Goal: Task Accomplishment & Management: Use online tool/utility

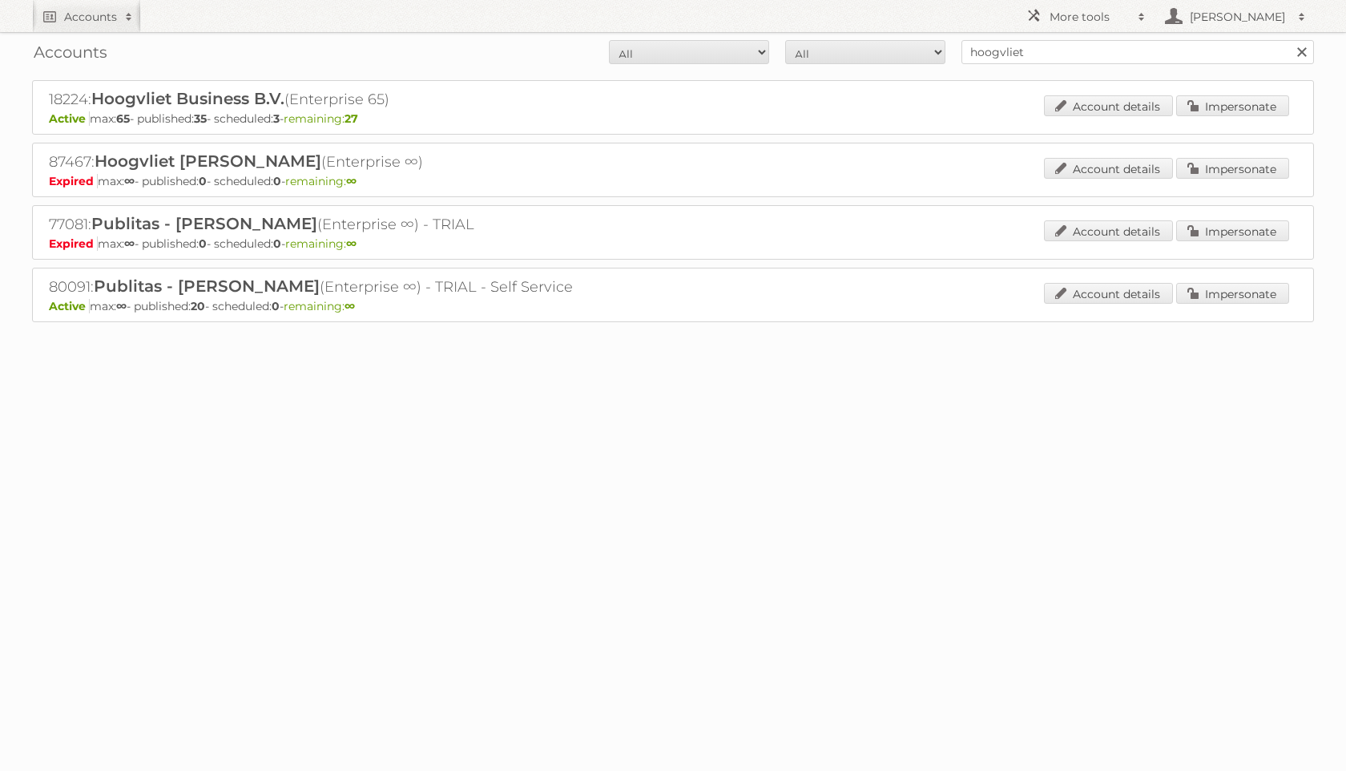
click at [1090, 52] on input "hoogvliet" at bounding box center [1138, 52] width 353 height 24
type input "intertoys"
click at [1289, 40] on input "Search" at bounding box center [1301, 52] width 24 height 24
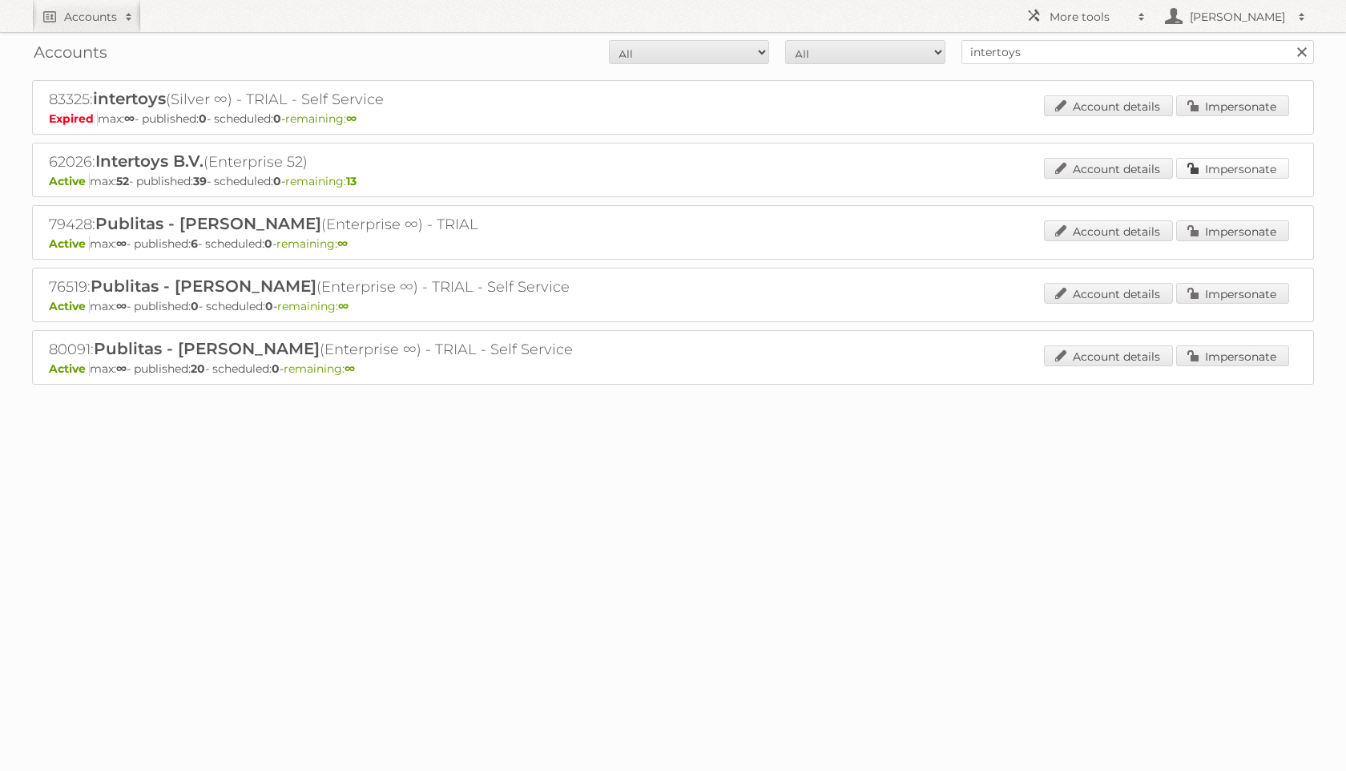
click at [1244, 158] on link "Impersonate" at bounding box center [1232, 168] width 113 height 21
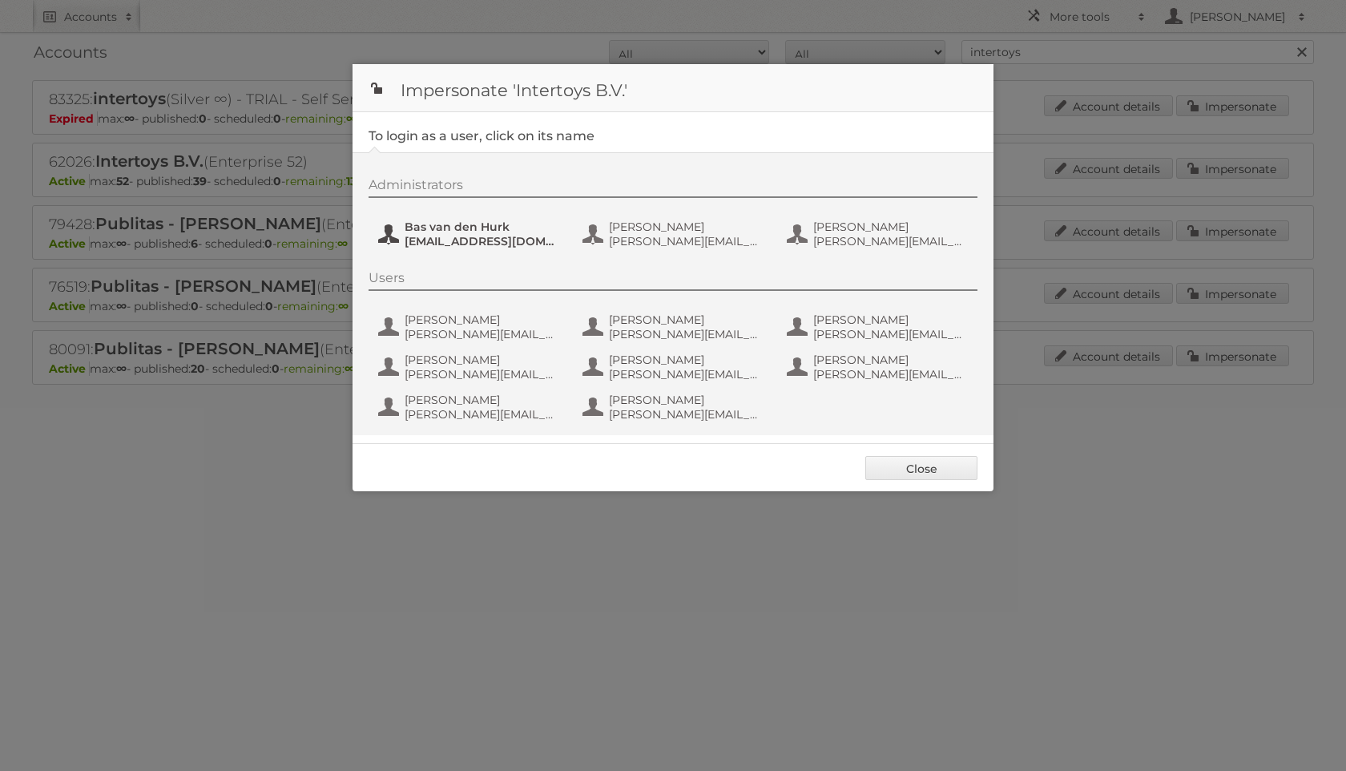
click at [470, 229] on span "Bas van den Hurk" at bounding box center [482, 227] width 155 height 14
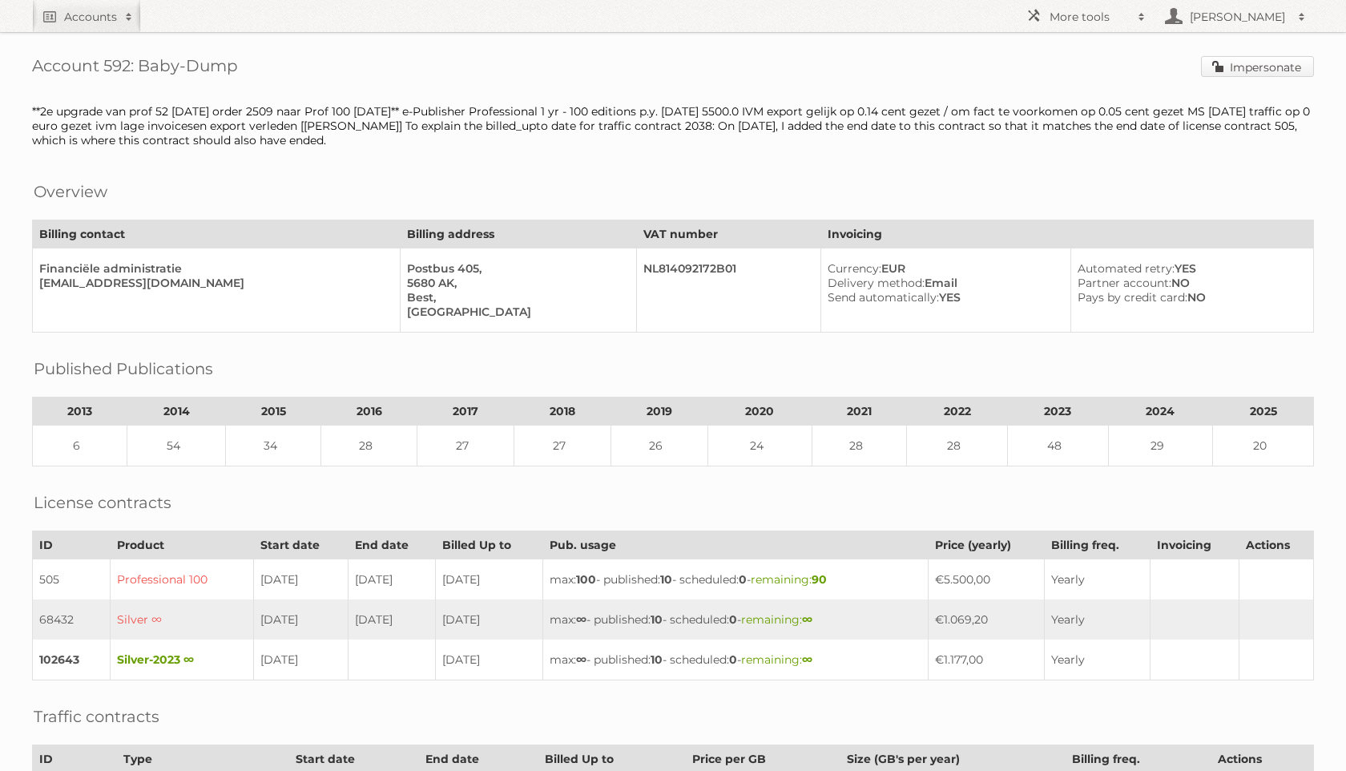
click at [1266, 67] on link "Impersonate" at bounding box center [1257, 66] width 113 height 21
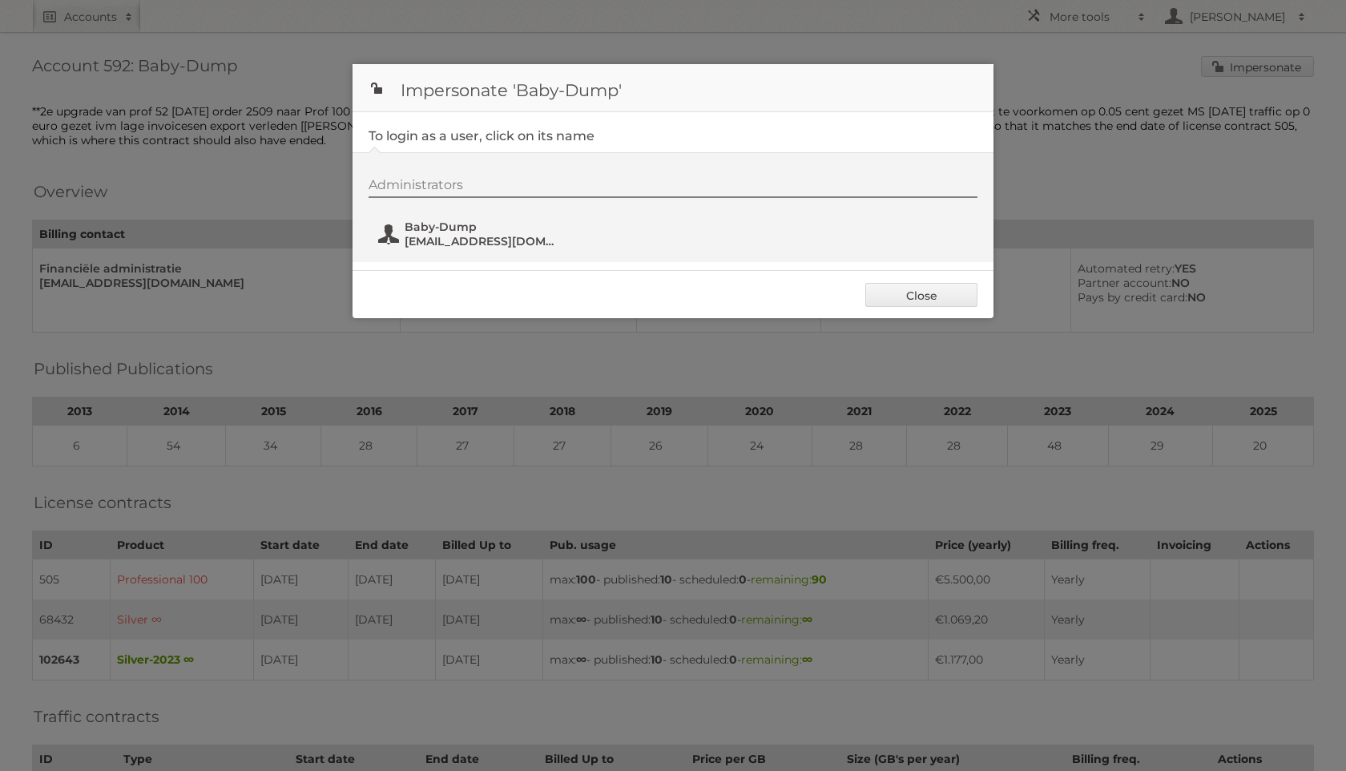
click at [430, 231] on span "Baby-Dump" at bounding box center [482, 227] width 155 height 14
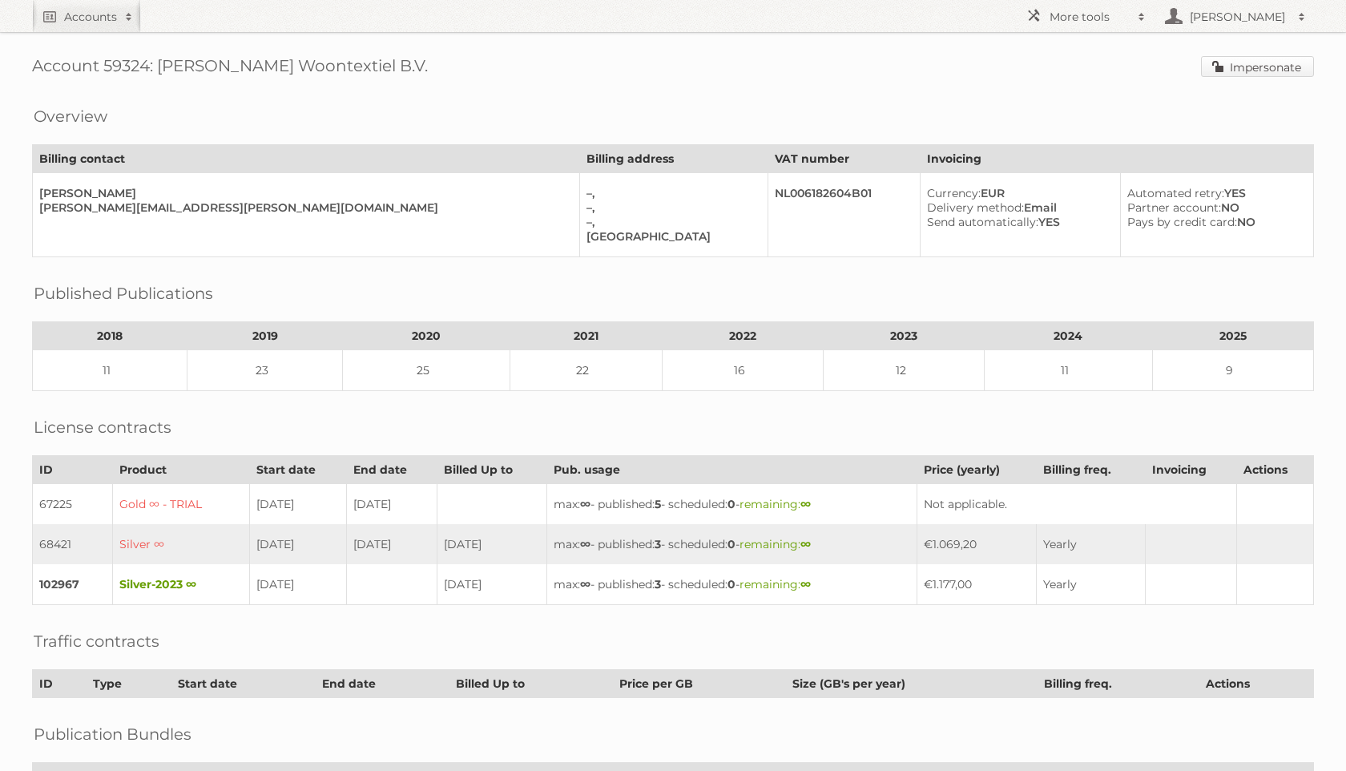
click at [1231, 63] on link "Impersonate" at bounding box center [1257, 66] width 113 height 21
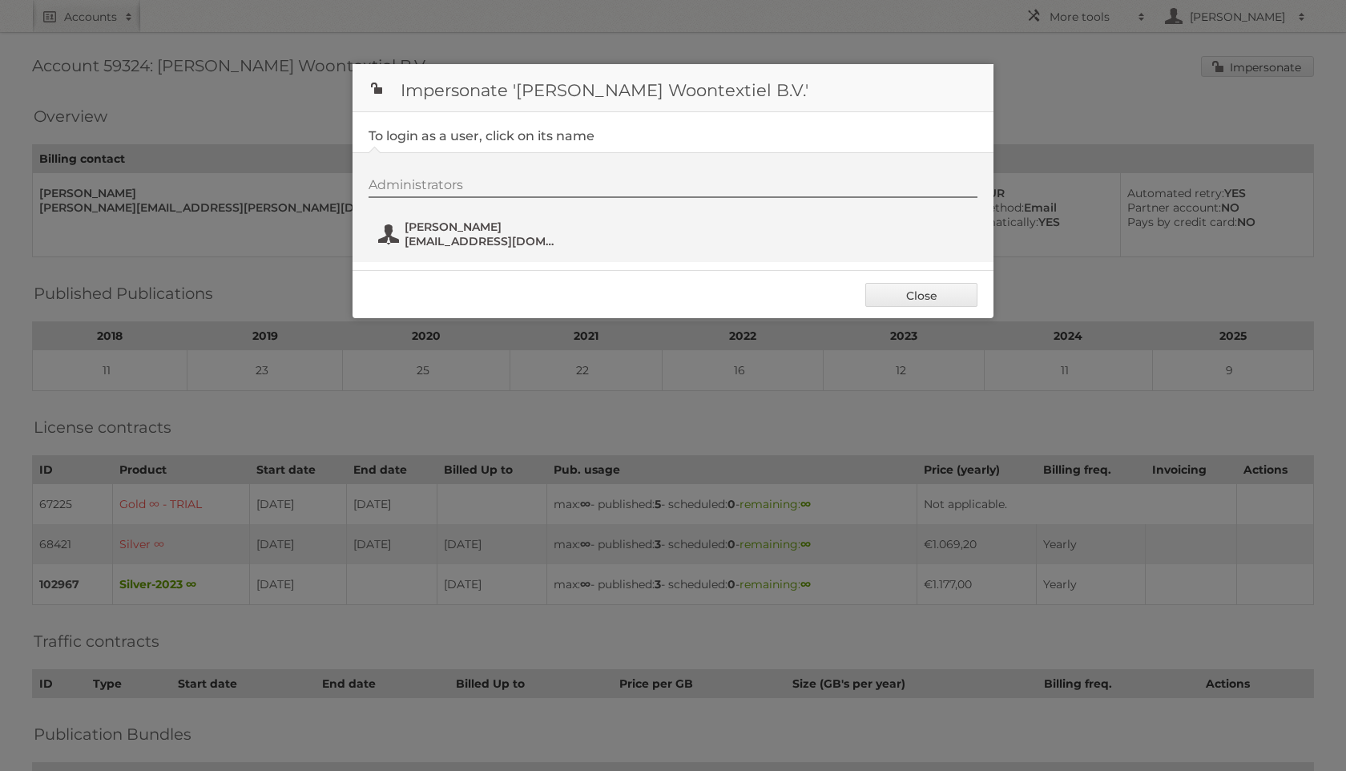
click at [491, 240] on span "marketing@roobol.com" at bounding box center [482, 241] width 155 height 14
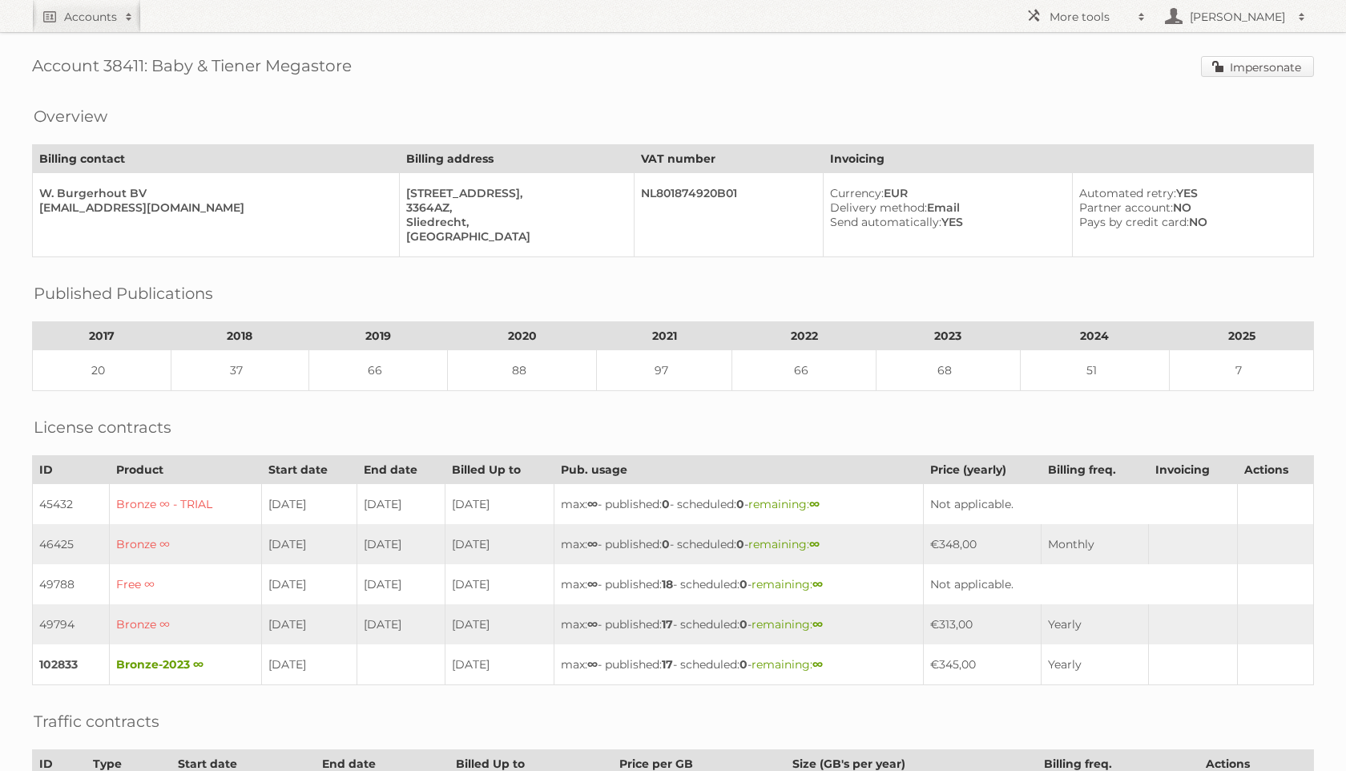
click at [1234, 65] on link "Impersonate" at bounding box center [1257, 66] width 113 height 21
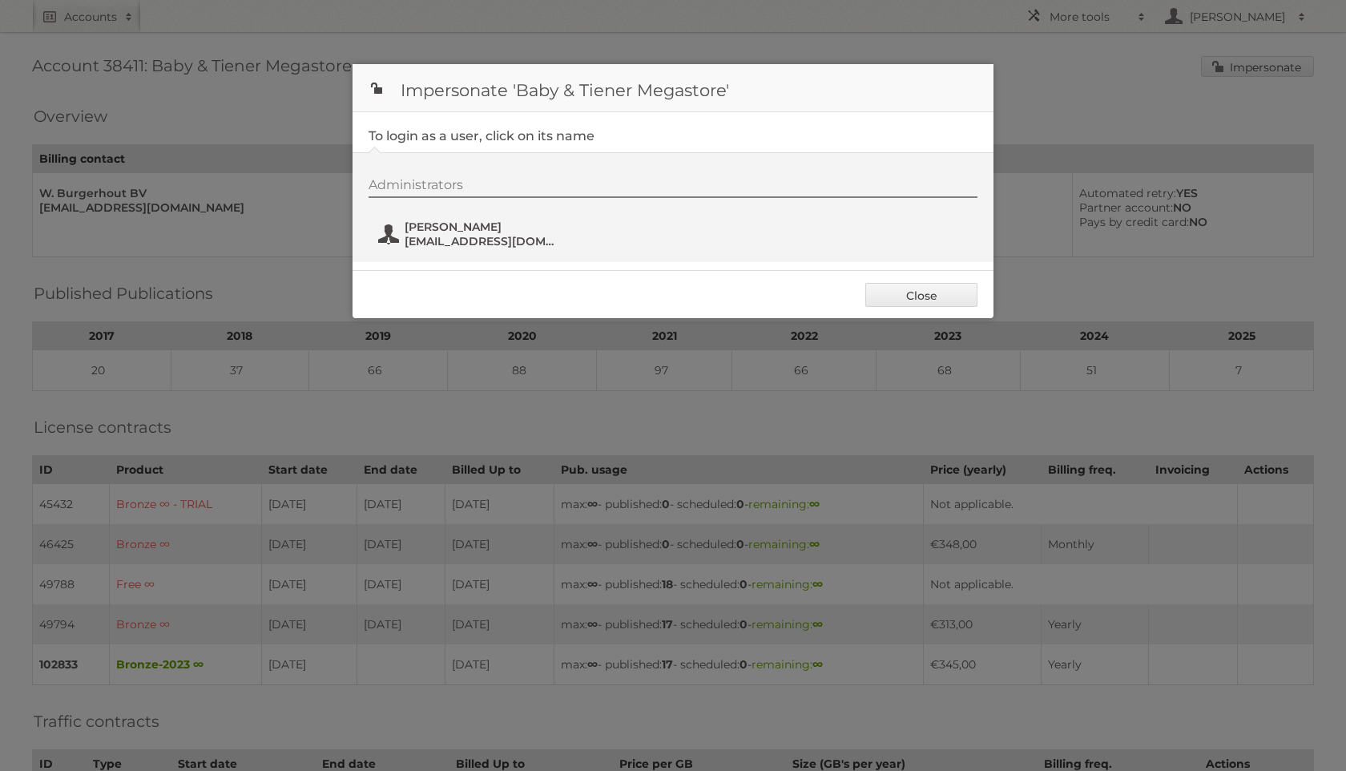
click at [392, 245] on button "Jordy Schipper jordy@babyentiener.nl" at bounding box center [471, 234] width 188 height 32
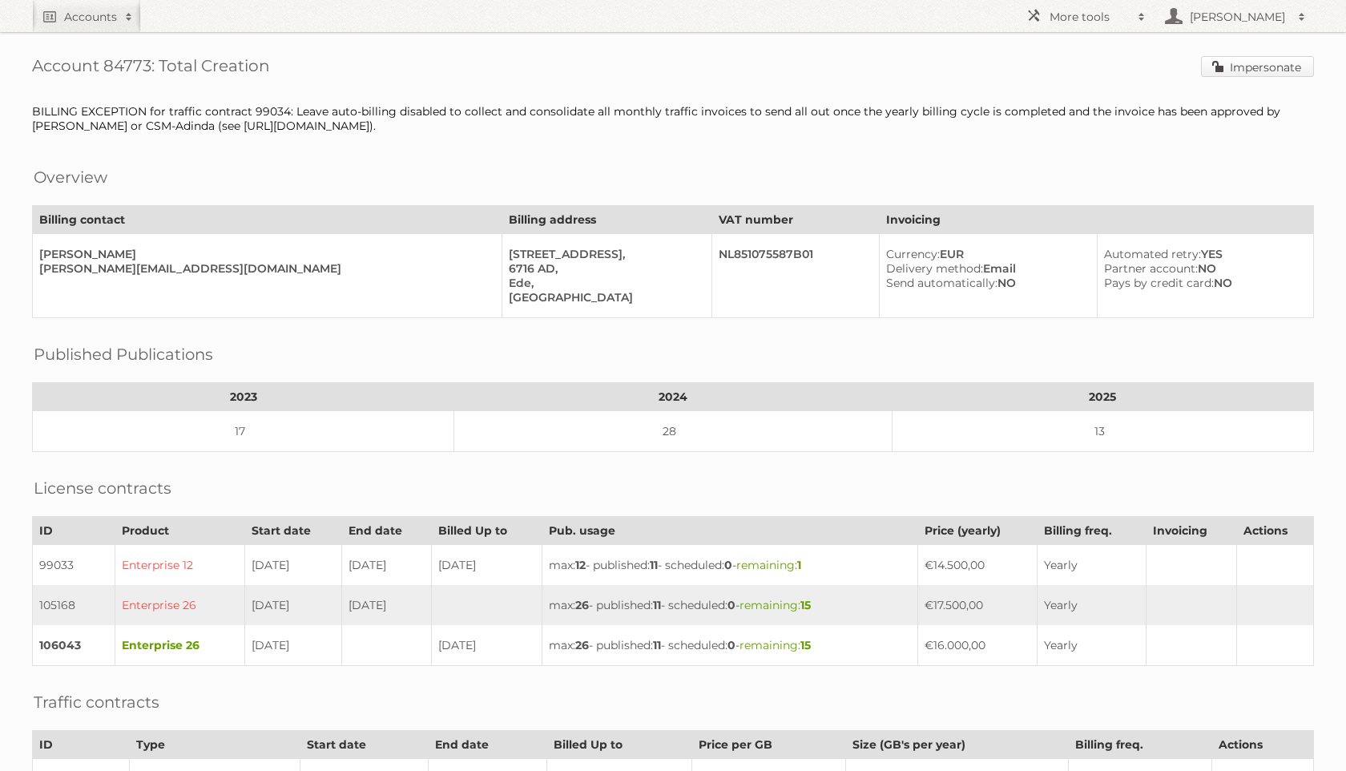
click at [1236, 63] on link "Impersonate" at bounding box center [1257, 66] width 113 height 21
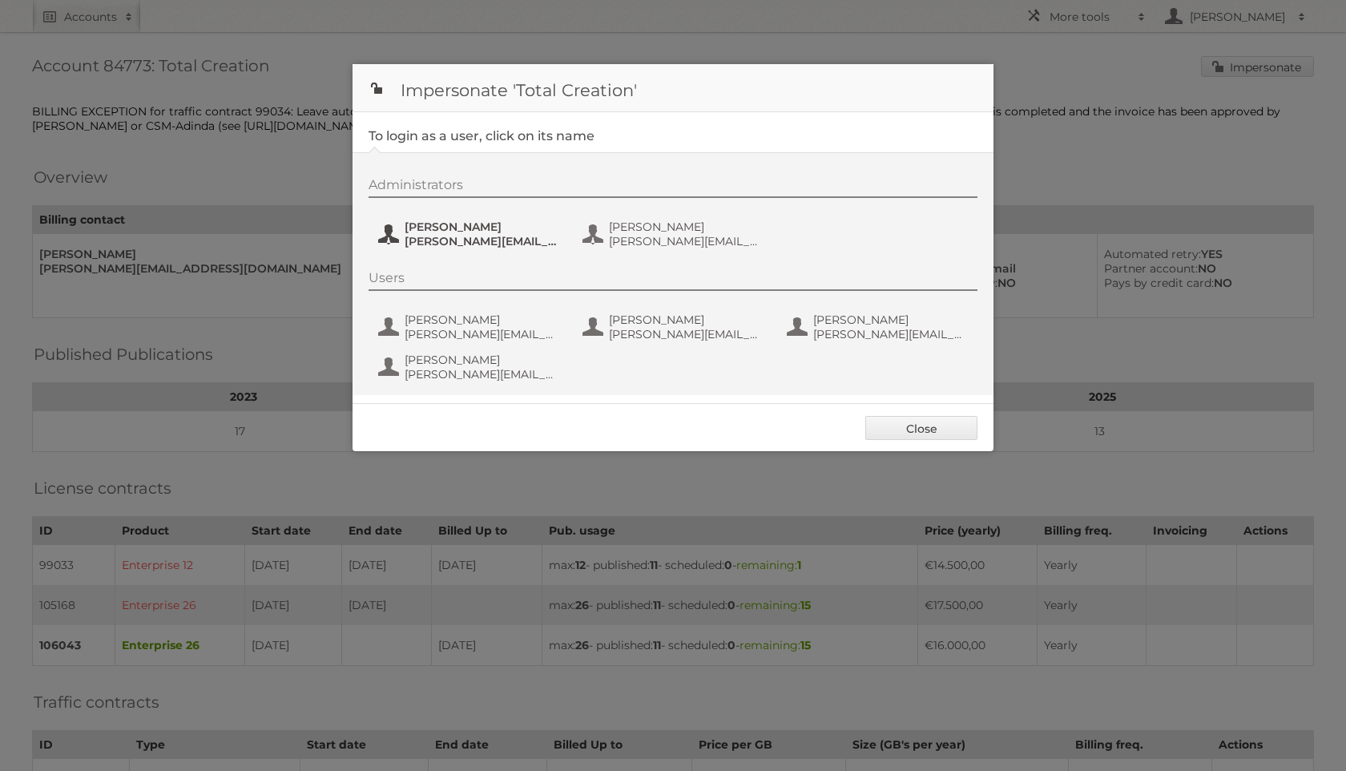
click at [415, 222] on span "Marleen" at bounding box center [482, 227] width 155 height 14
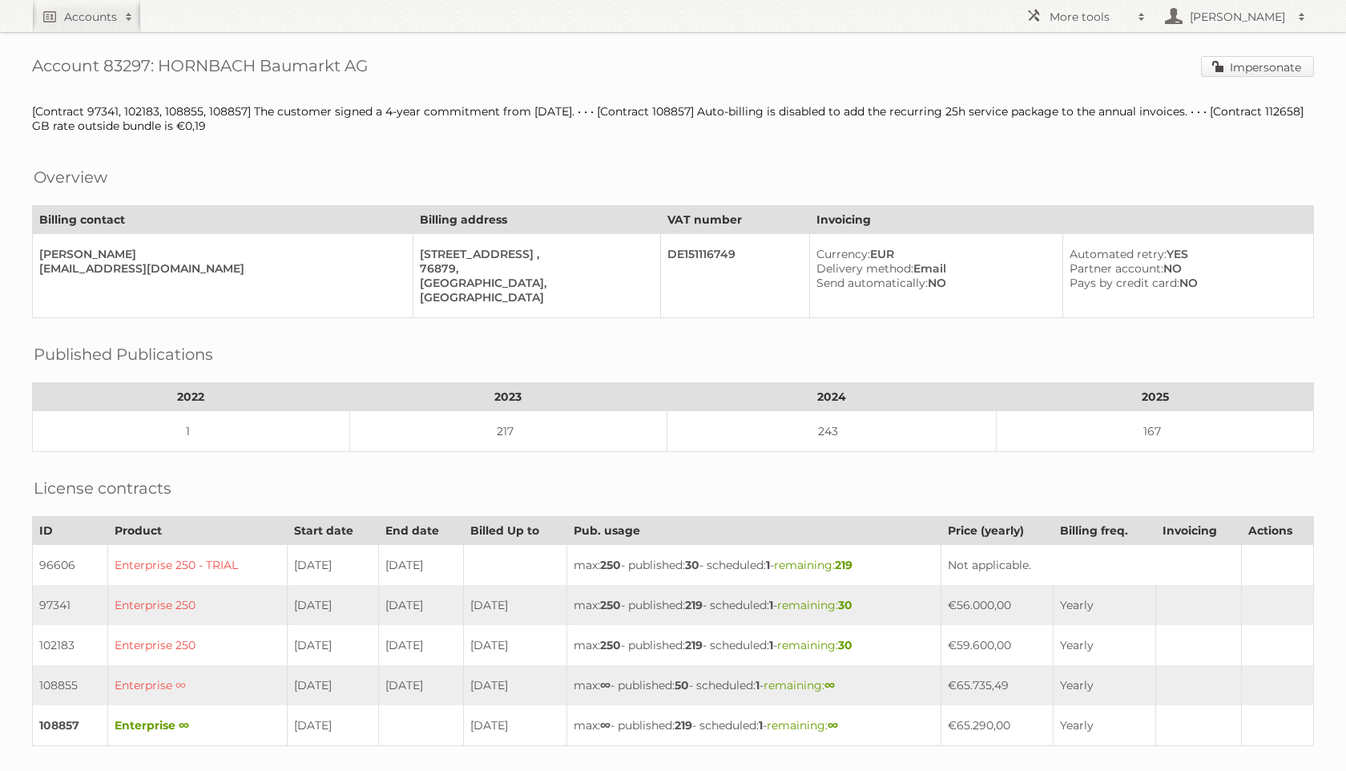
click at [1240, 69] on link "Impersonate" at bounding box center [1257, 66] width 113 height 21
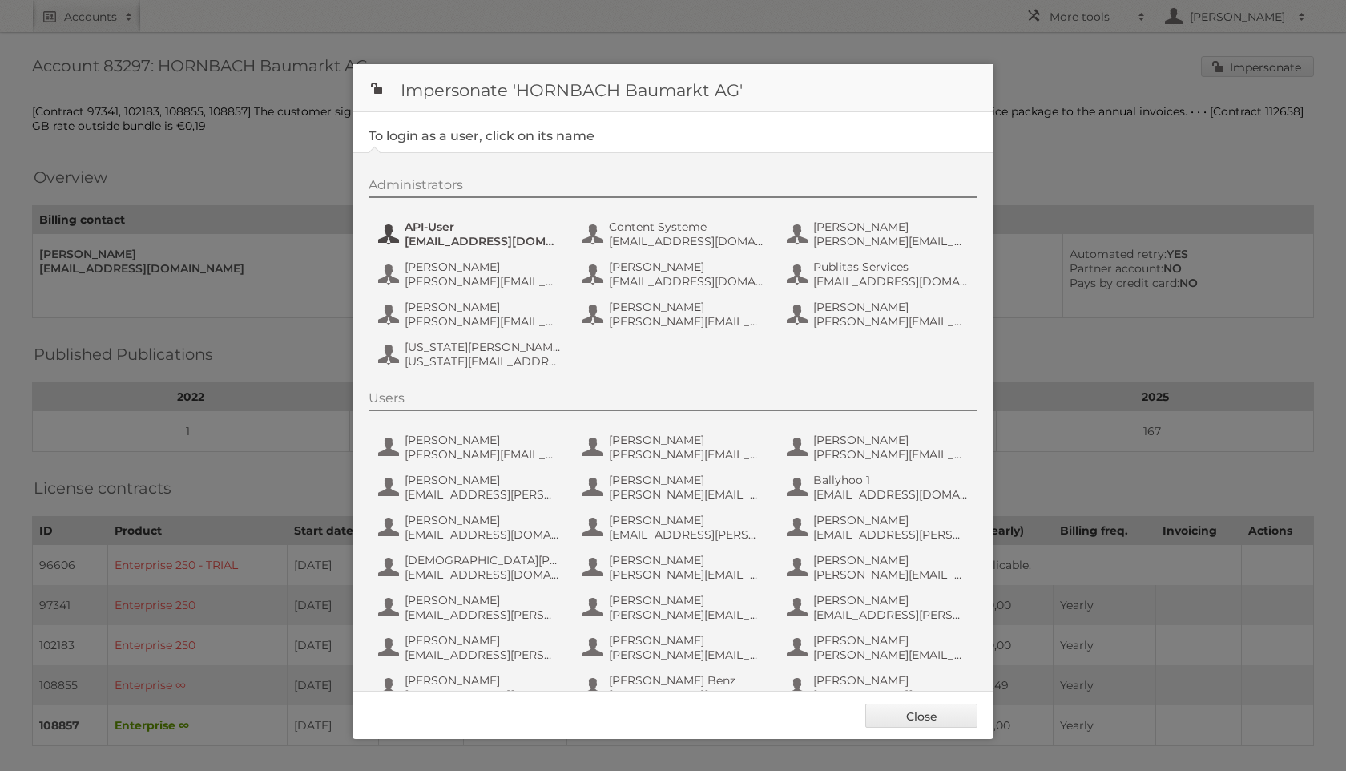
click at [463, 223] on span "API-User" at bounding box center [482, 227] width 155 height 14
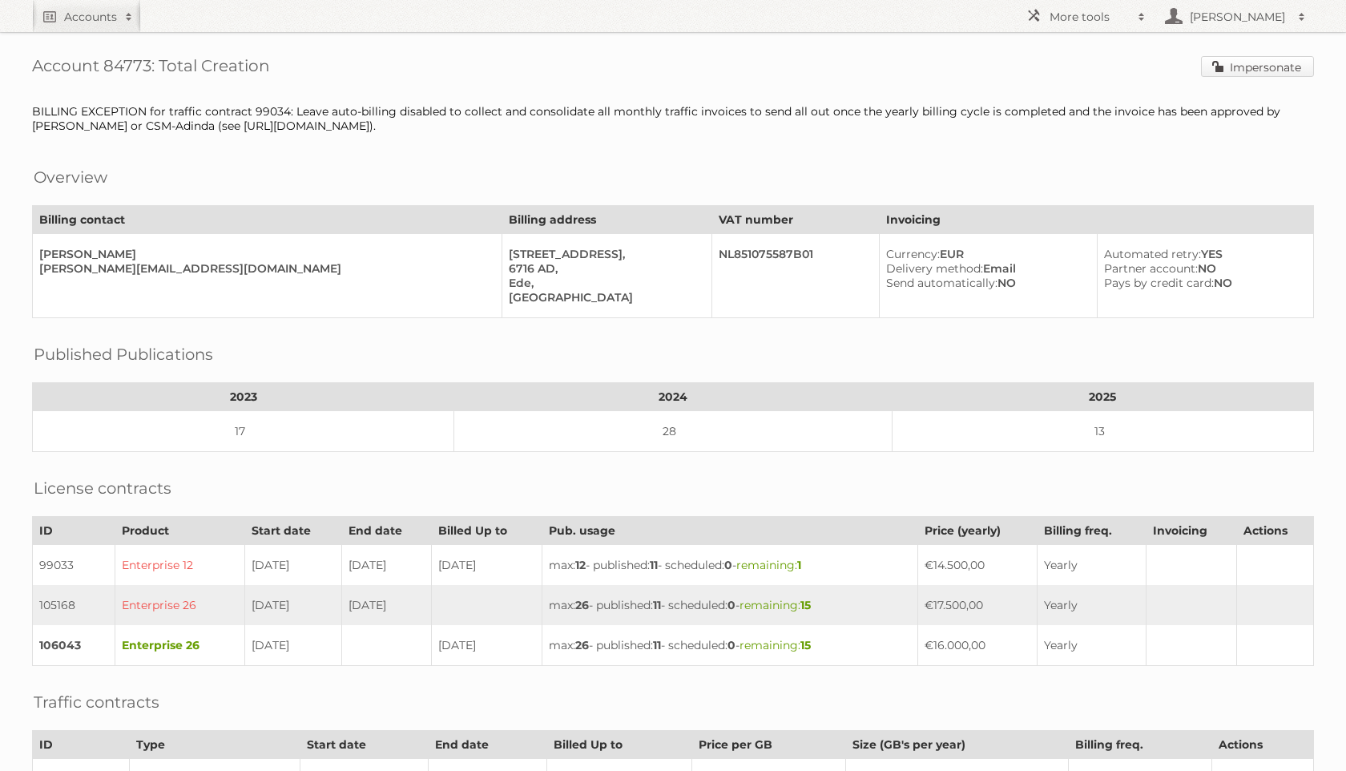
click at [1247, 58] on link "Impersonate" at bounding box center [1257, 66] width 113 height 21
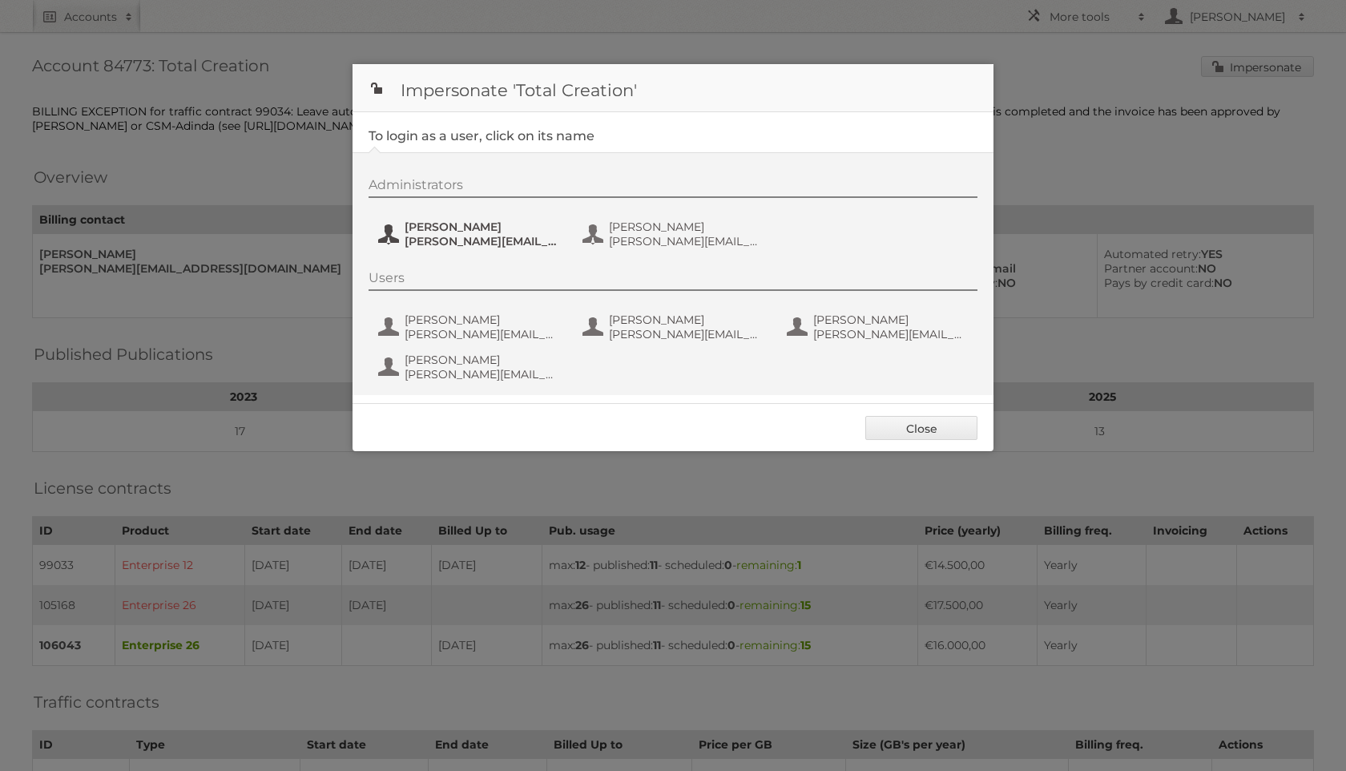
click at [426, 248] on button "Marleen marleen@totalcreation.nl" at bounding box center [471, 234] width 188 height 32
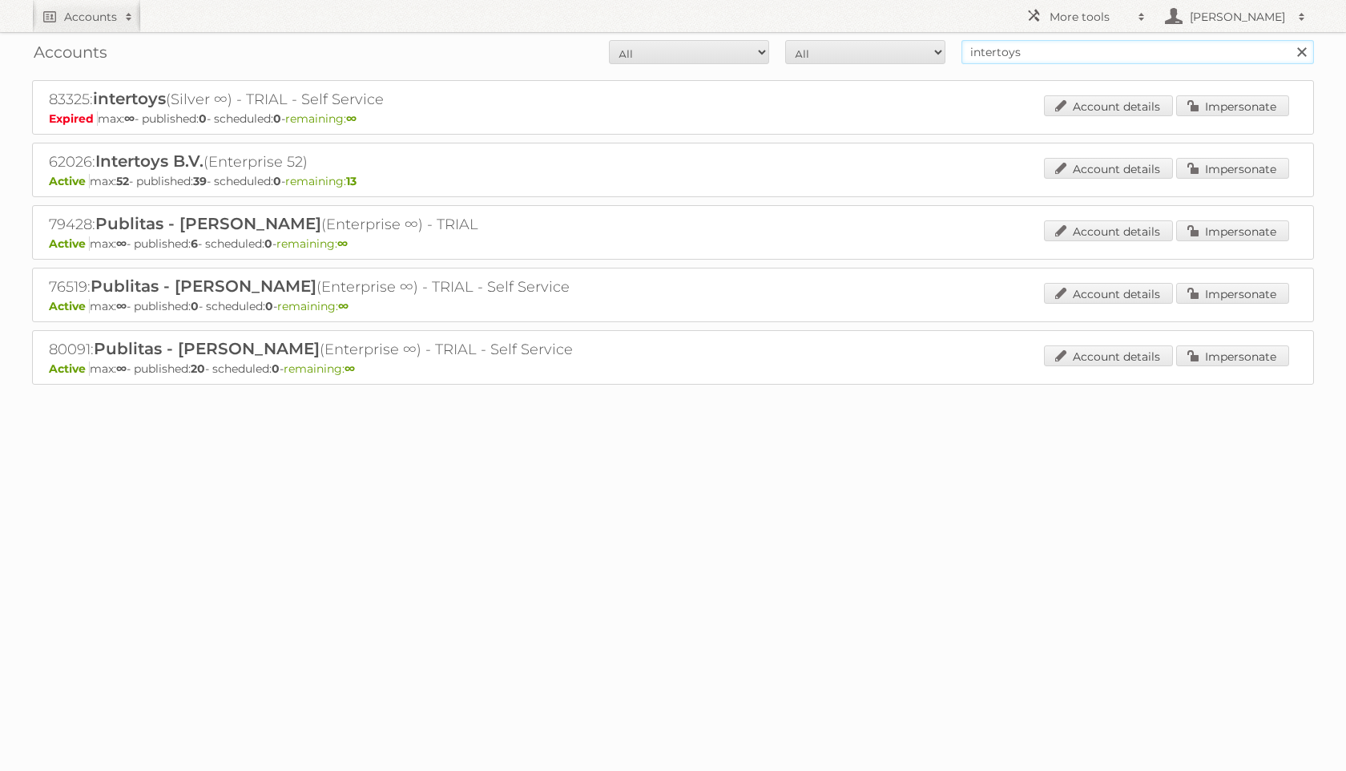
click at [1027, 42] on input "intertoys" at bounding box center [1138, 52] width 353 height 24
type input "boni"
click at [1289, 40] on input "Search" at bounding box center [1301, 52] width 24 height 24
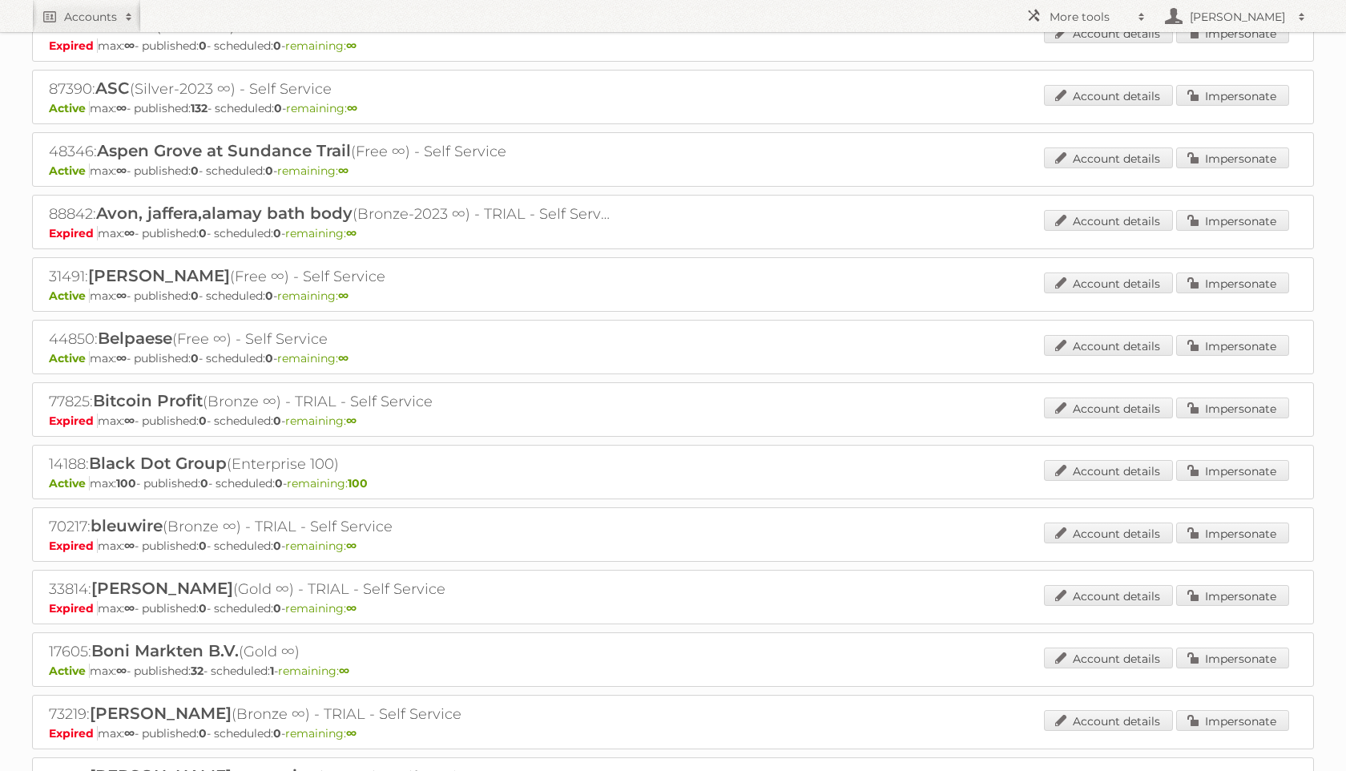
scroll to position [450, 0]
click at [1243, 647] on link "Impersonate" at bounding box center [1232, 656] width 113 height 21
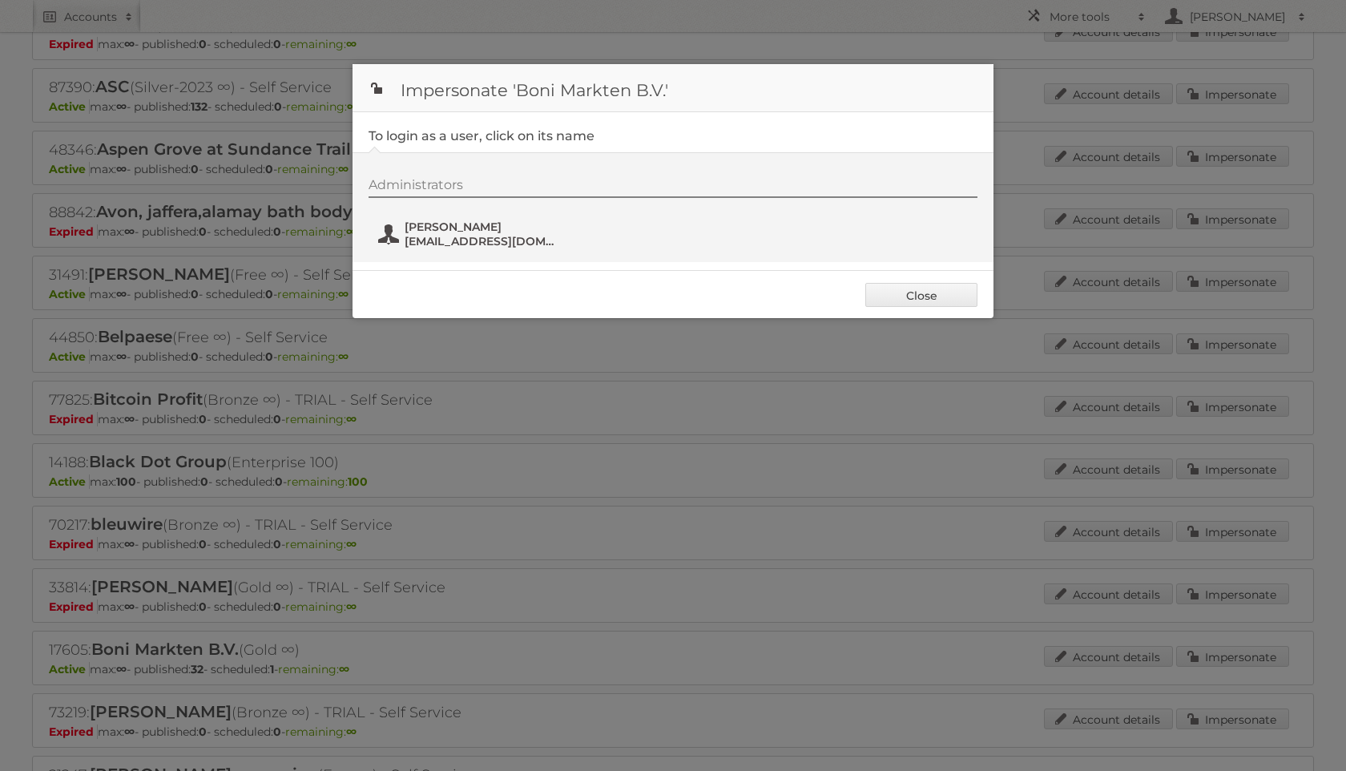
click at [461, 231] on span "Huub van der Horst" at bounding box center [482, 227] width 155 height 14
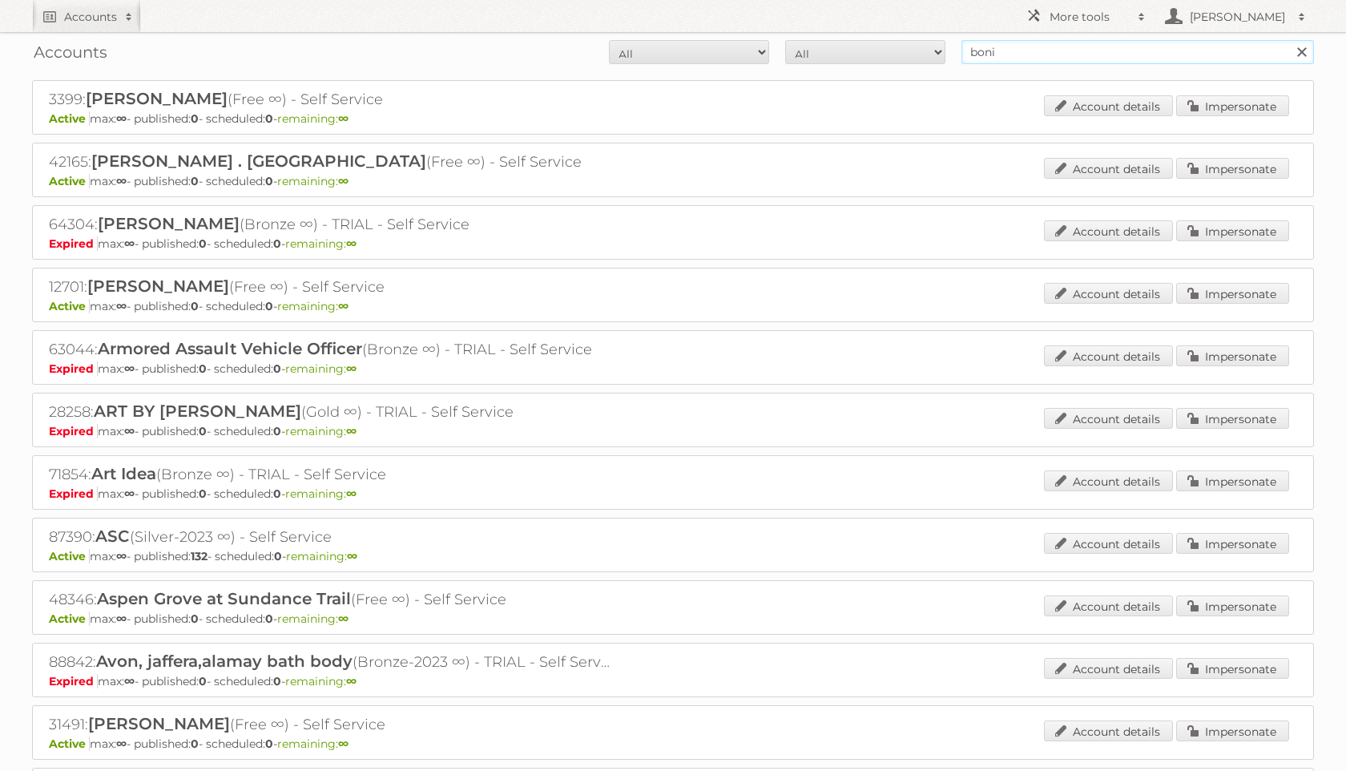
click at [1069, 47] on input "boni" at bounding box center [1138, 52] width 353 height 24
type input "scapino"
click at [1289, 40] on input "Search" at bounding box center [1301, 52] width 24 height 24
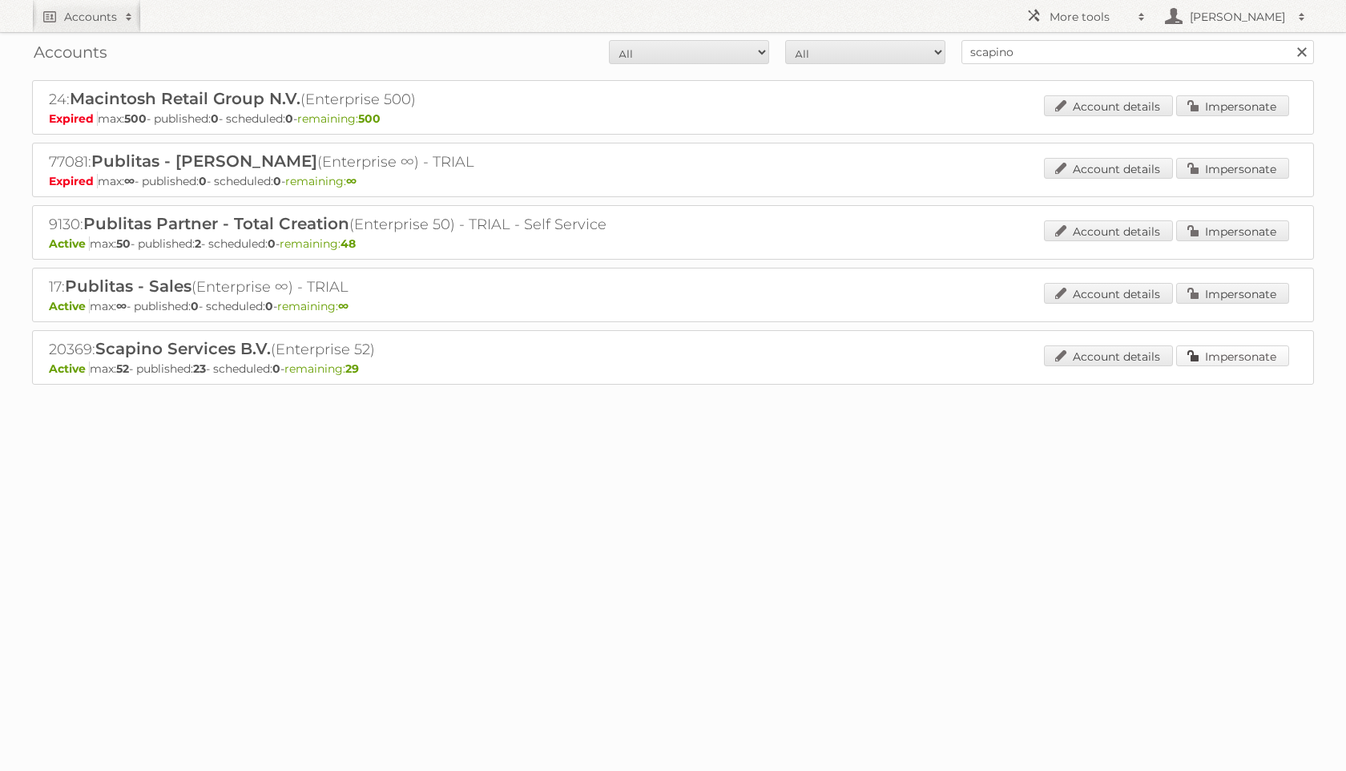
click at [1214, 357] on link "Impersonate" at bounding box center [1232, 355] width 113 height 21
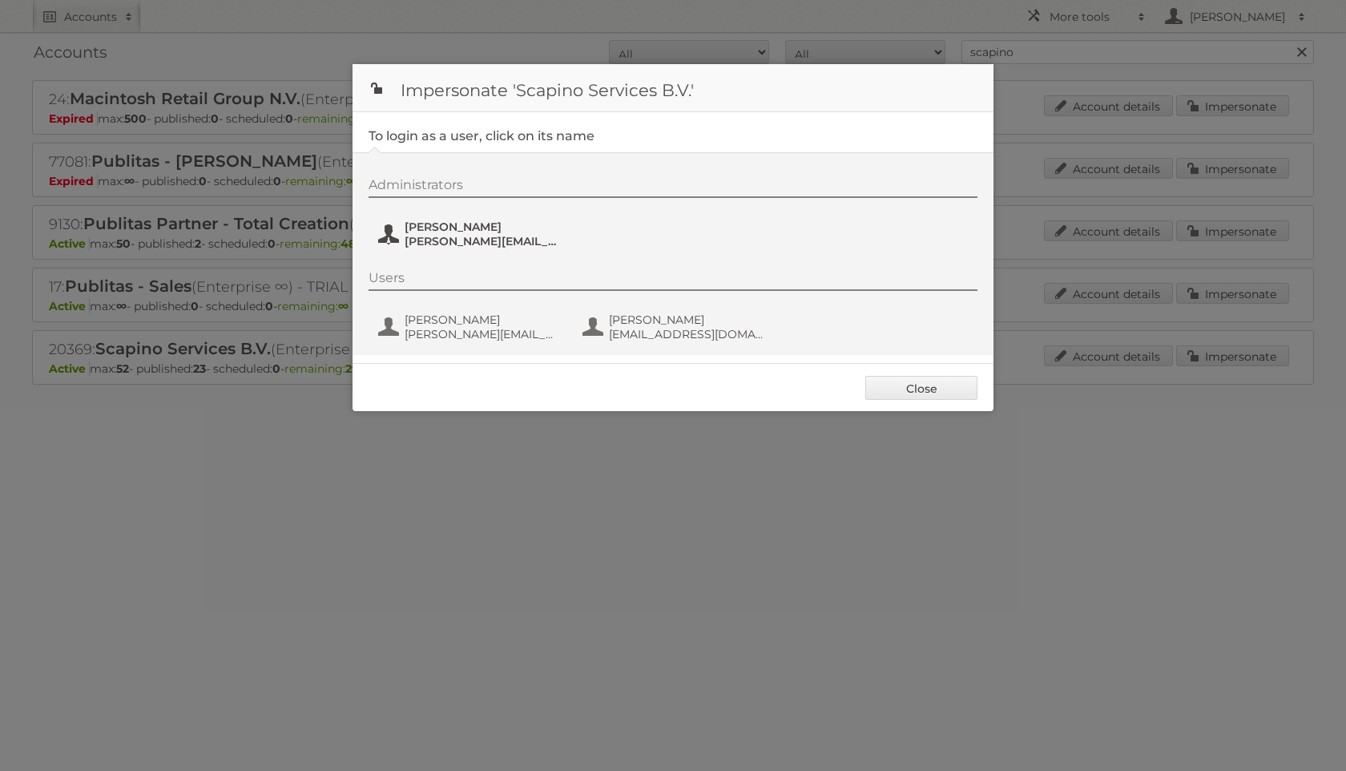
click at [444, 226] on span "[PERSON_NAME]" at bounding box center [482, 227] width 155 height 14
